Goal: Navigation & Orientation: Find specific page/section

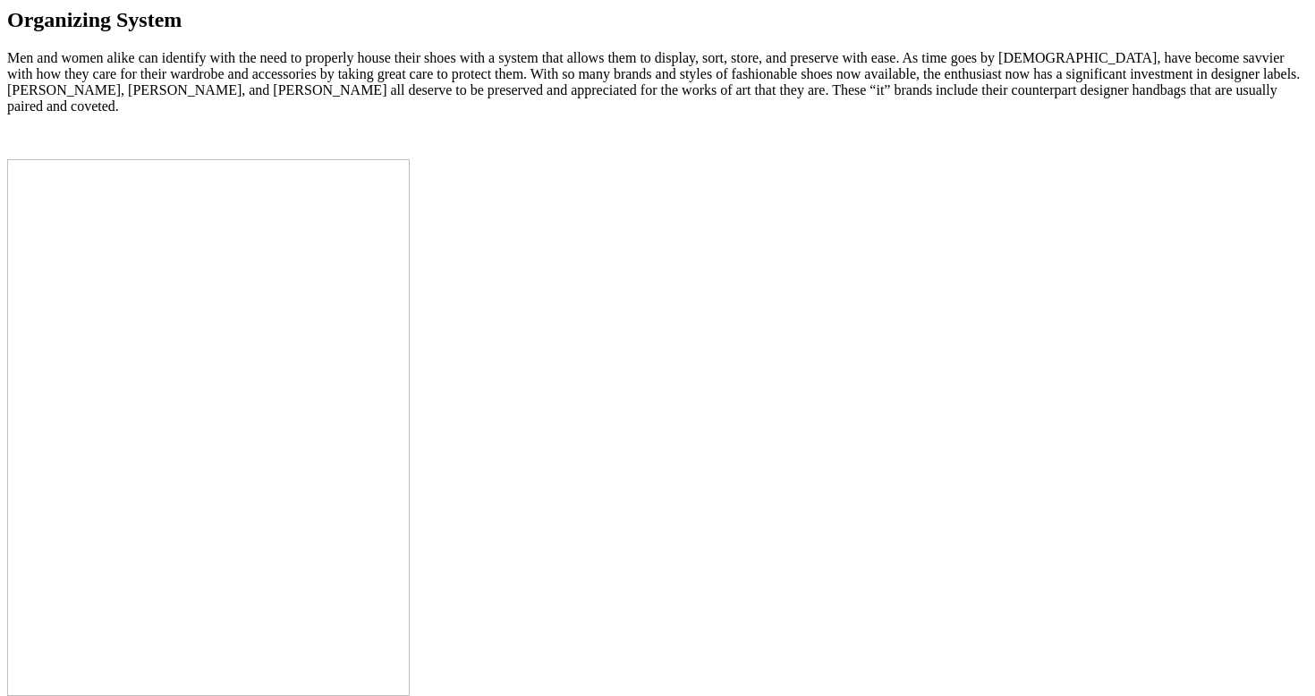
scroll to position [1971, 0]
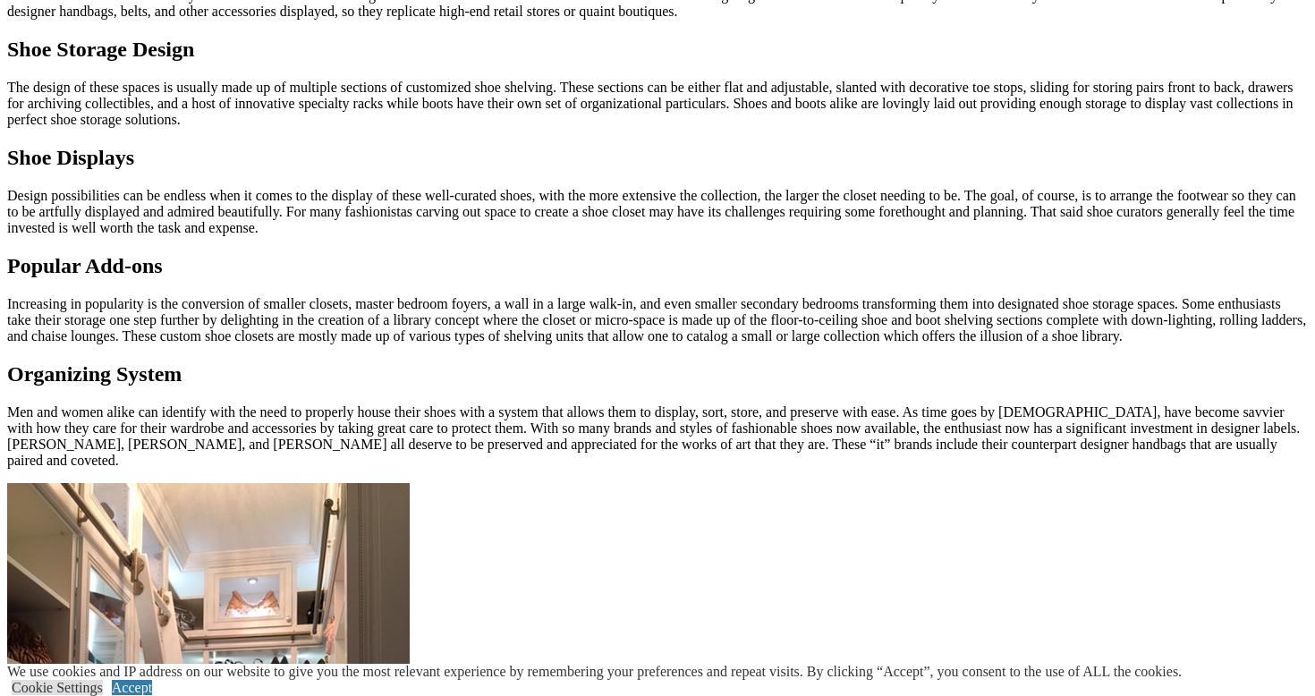
scroll to position [1445, 0]
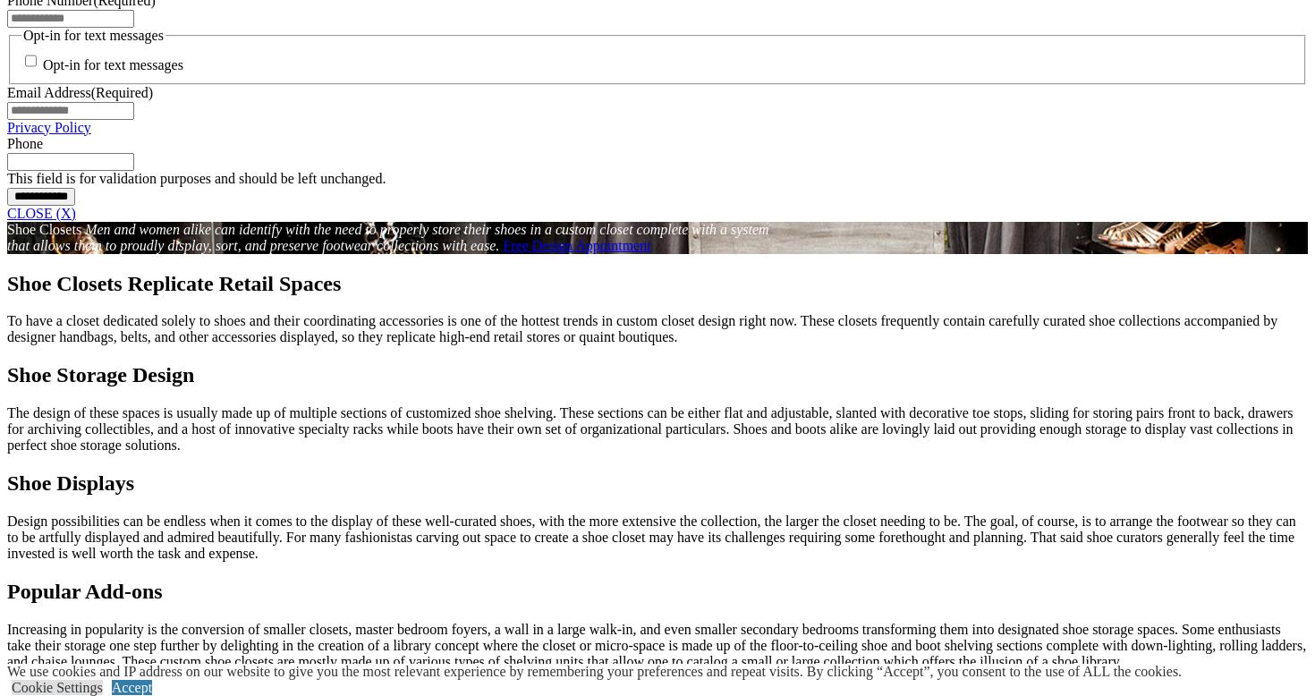
click at [76, 221] on link "CLOSE (X)" at bounding box center [41, 213] width 69 height 15
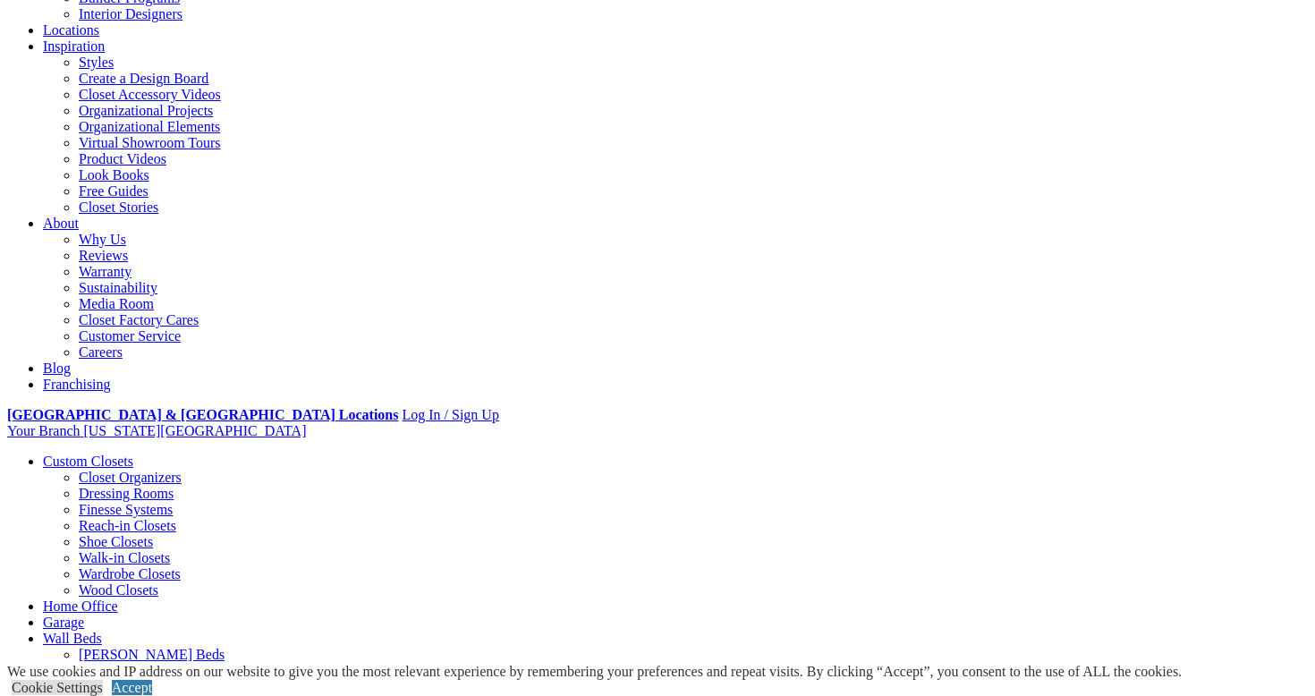
scroll to position [0, 0]
